Goal: Task Accomplishment & Management: Manage account settings

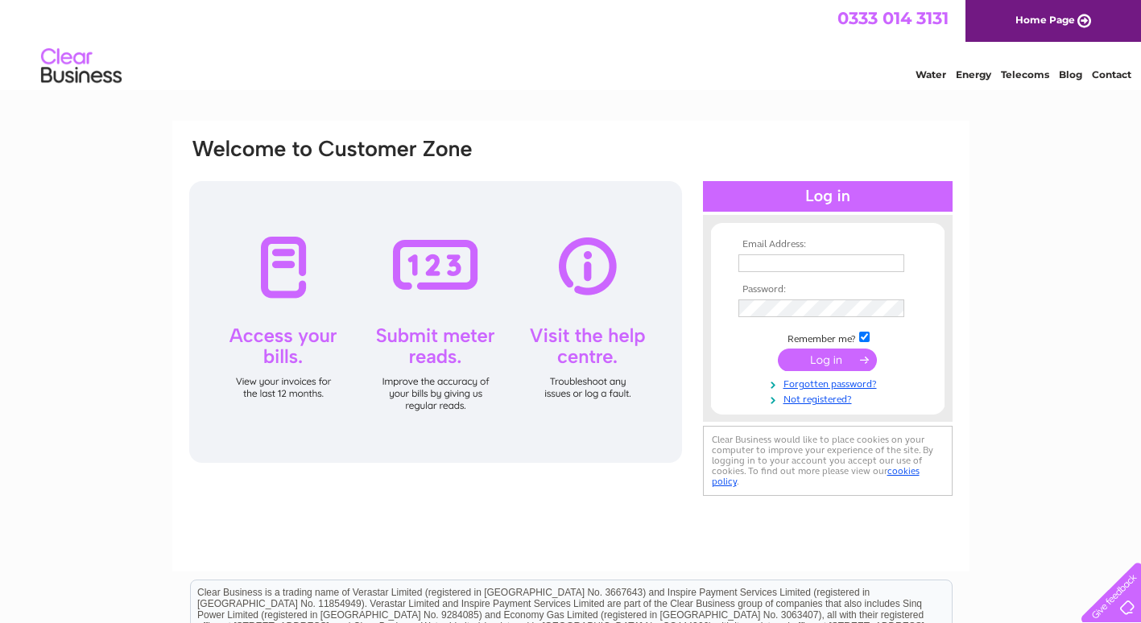
type input "[EMAIL_ADDRESS][DOMAIN_NAME]"
click at [829, 196] on div at bounding box center [828, 196] width 250 height 31
click at [825, 358] on input "submit" at bounding box center [827, 360] width 99 height 23
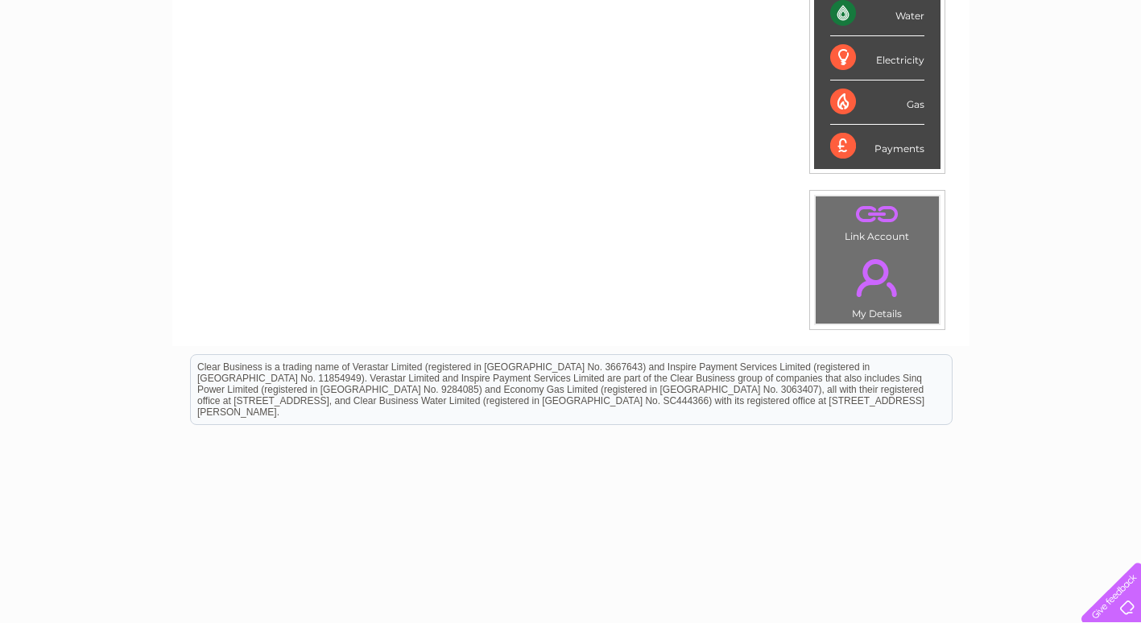
scroll to position [93, 0]
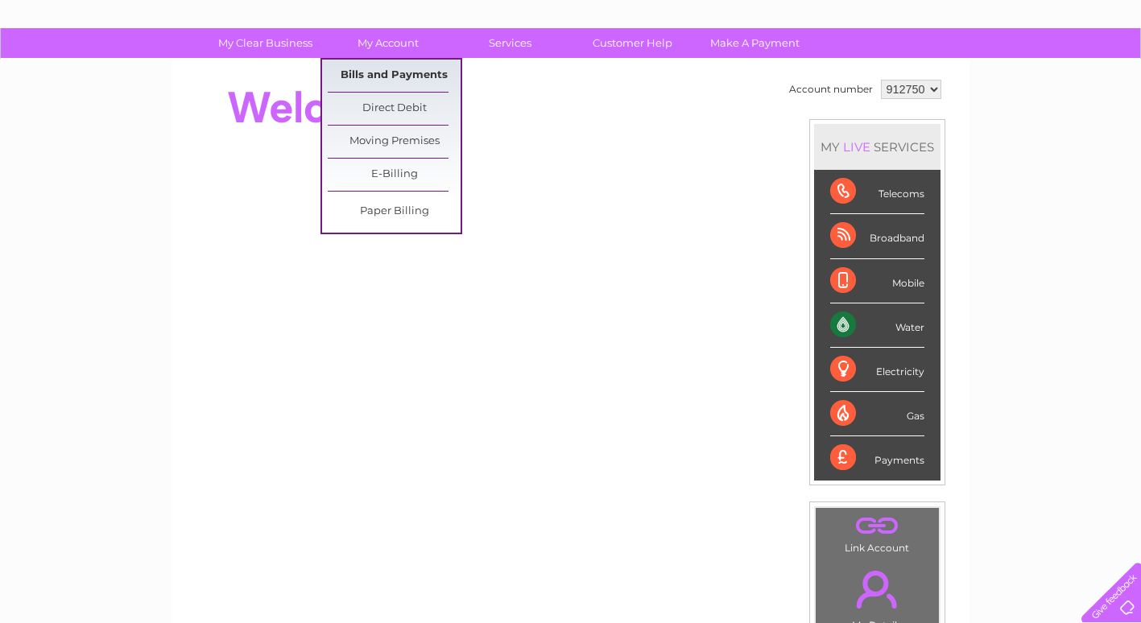
click at [366, 73] on link "Bills and Payments" at bounding box center [394, 76] width 133 height 32
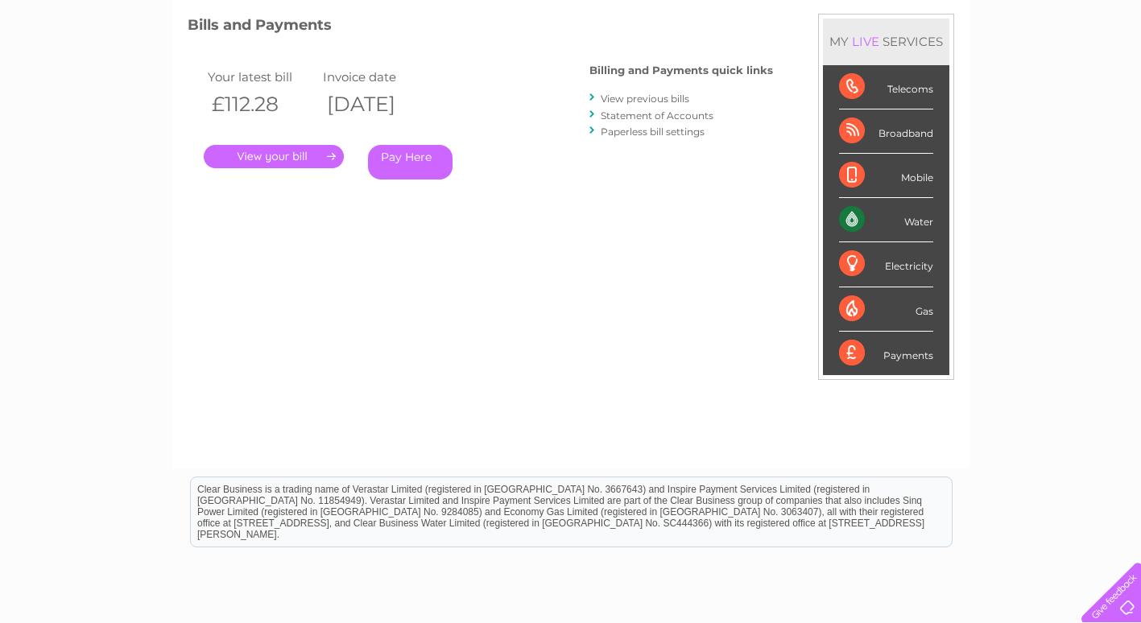
scroll to position [161, 0]
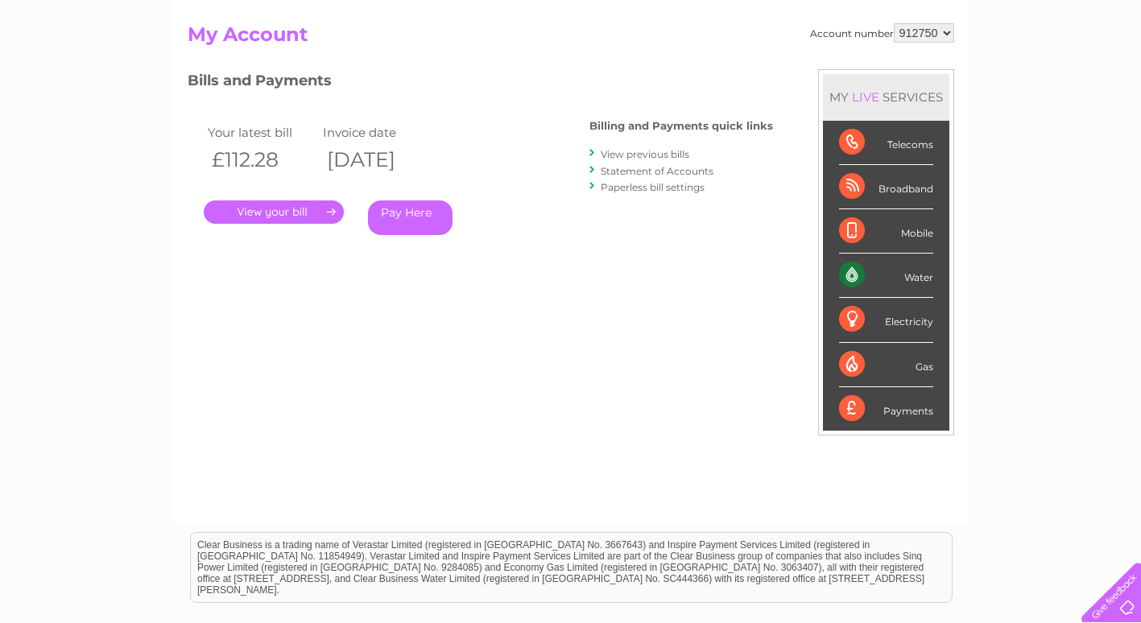
click at [272, 214] on link "." at bounding box center [274, 212] width 140 height 23
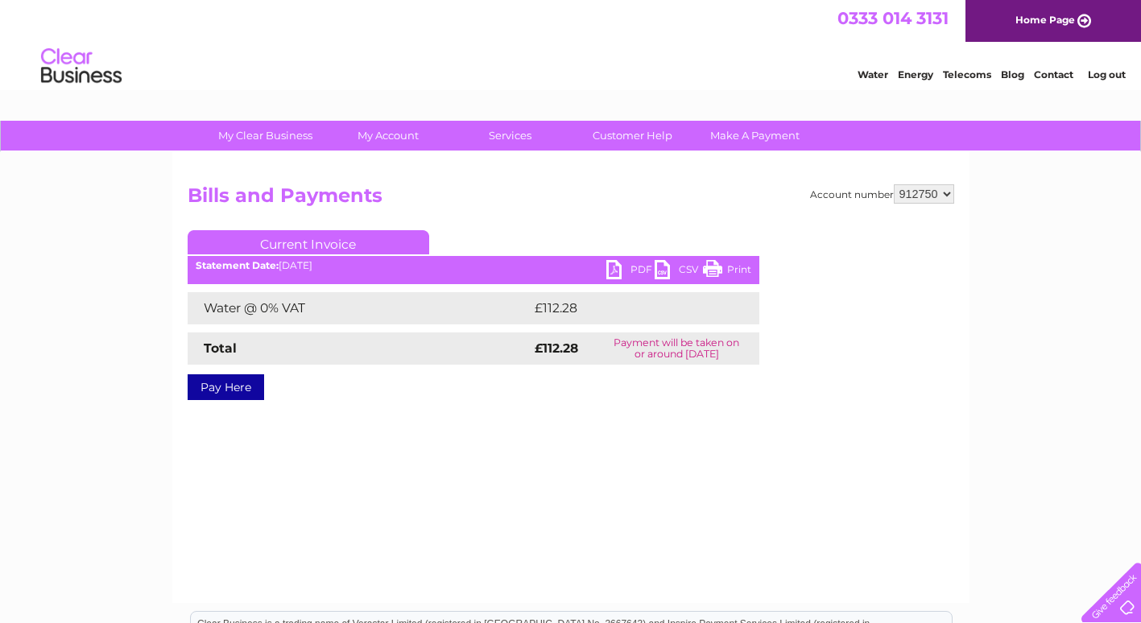
click at [625, 268] on link "PDF" at bounding box center [630, 271] width 48 height 23
